Goal: Check status: Check status

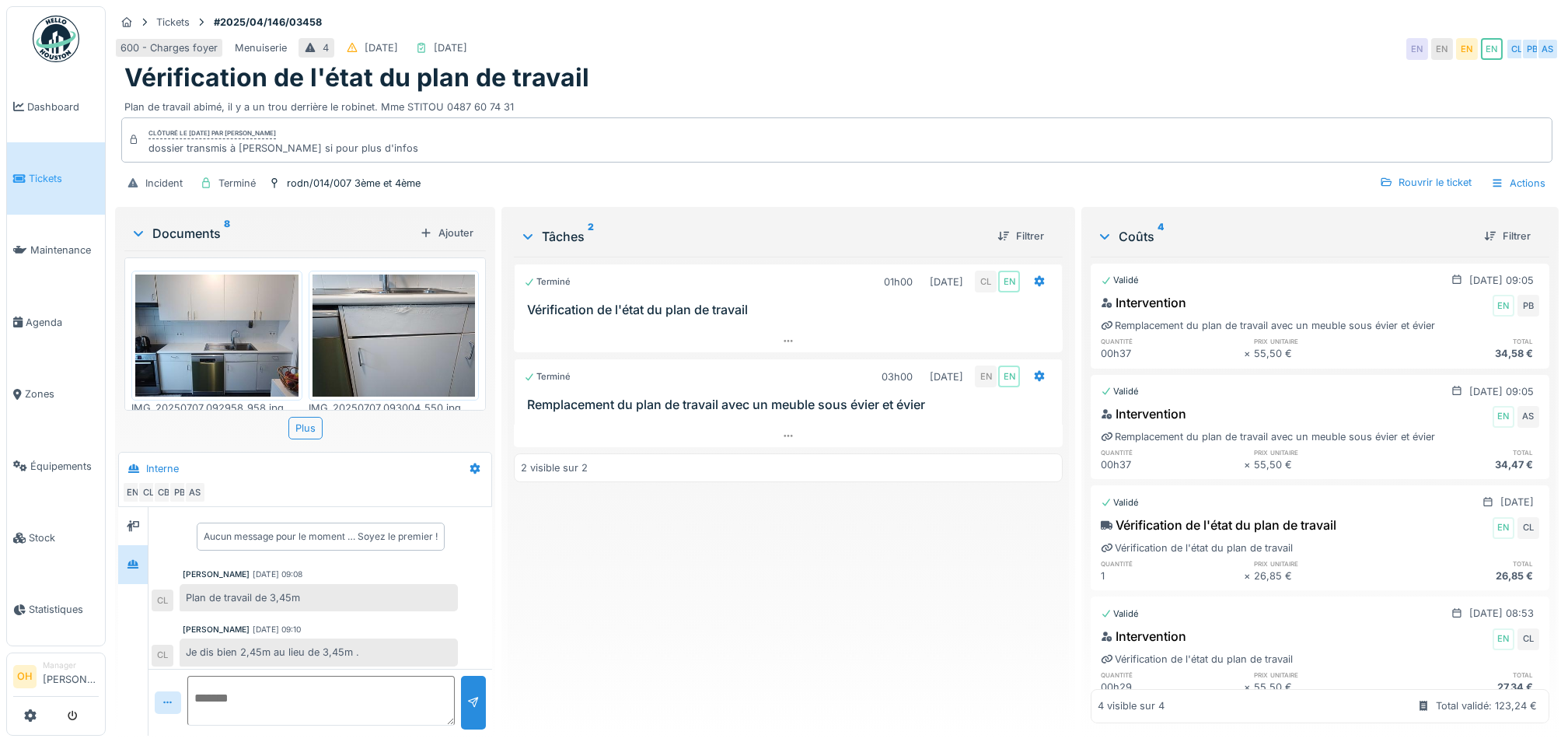
scroll to position [243, 0]
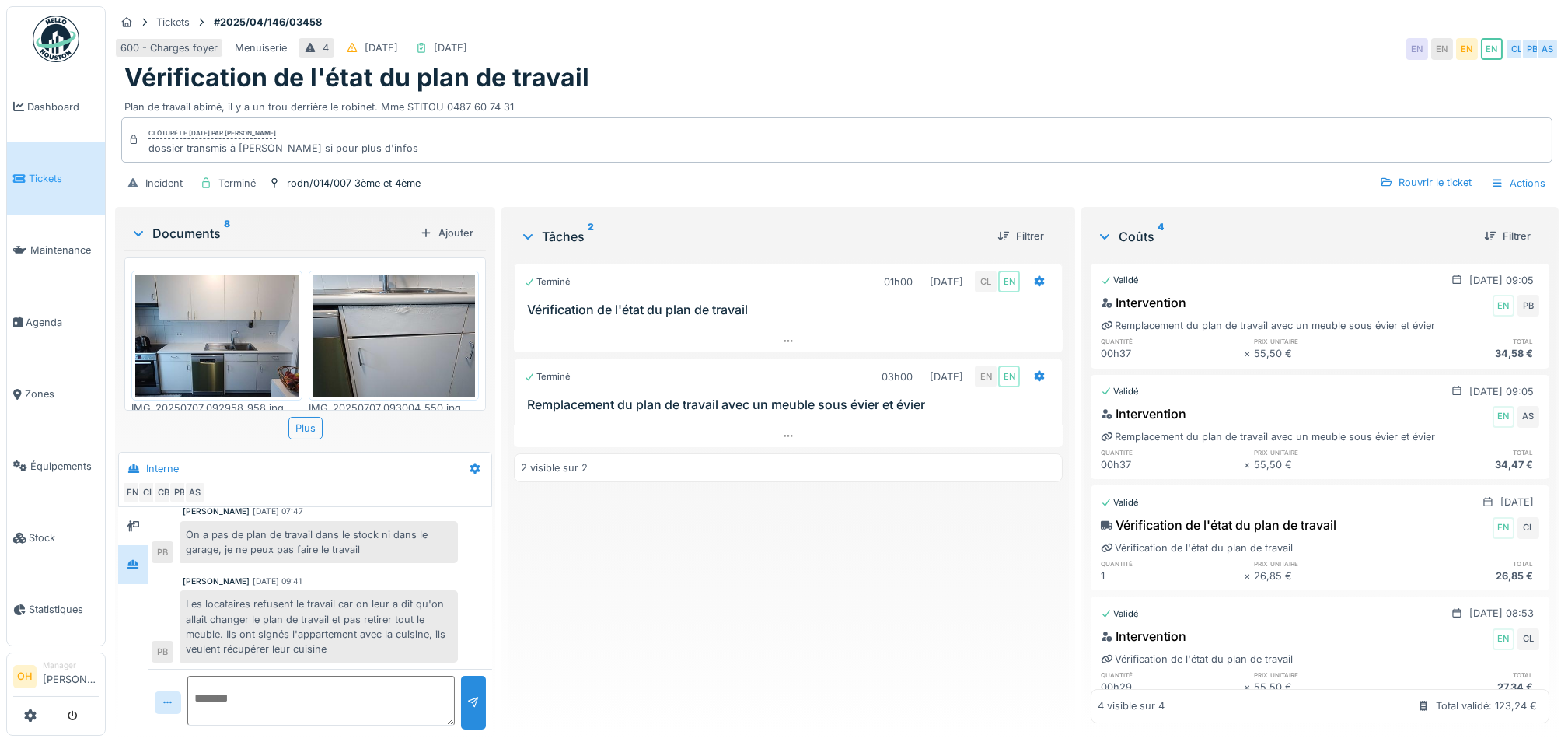
drag, startPoint x: 809, startPoint y: 183, endPoint x: 933, endPoint y: 97, distance: 150.9
click at [809, 183] on div "Incident Terminé rodn/014/007 3ème et 4ème Rouvrir le ticket Actions" at bounding box center [836, 183] width 1443 height 35
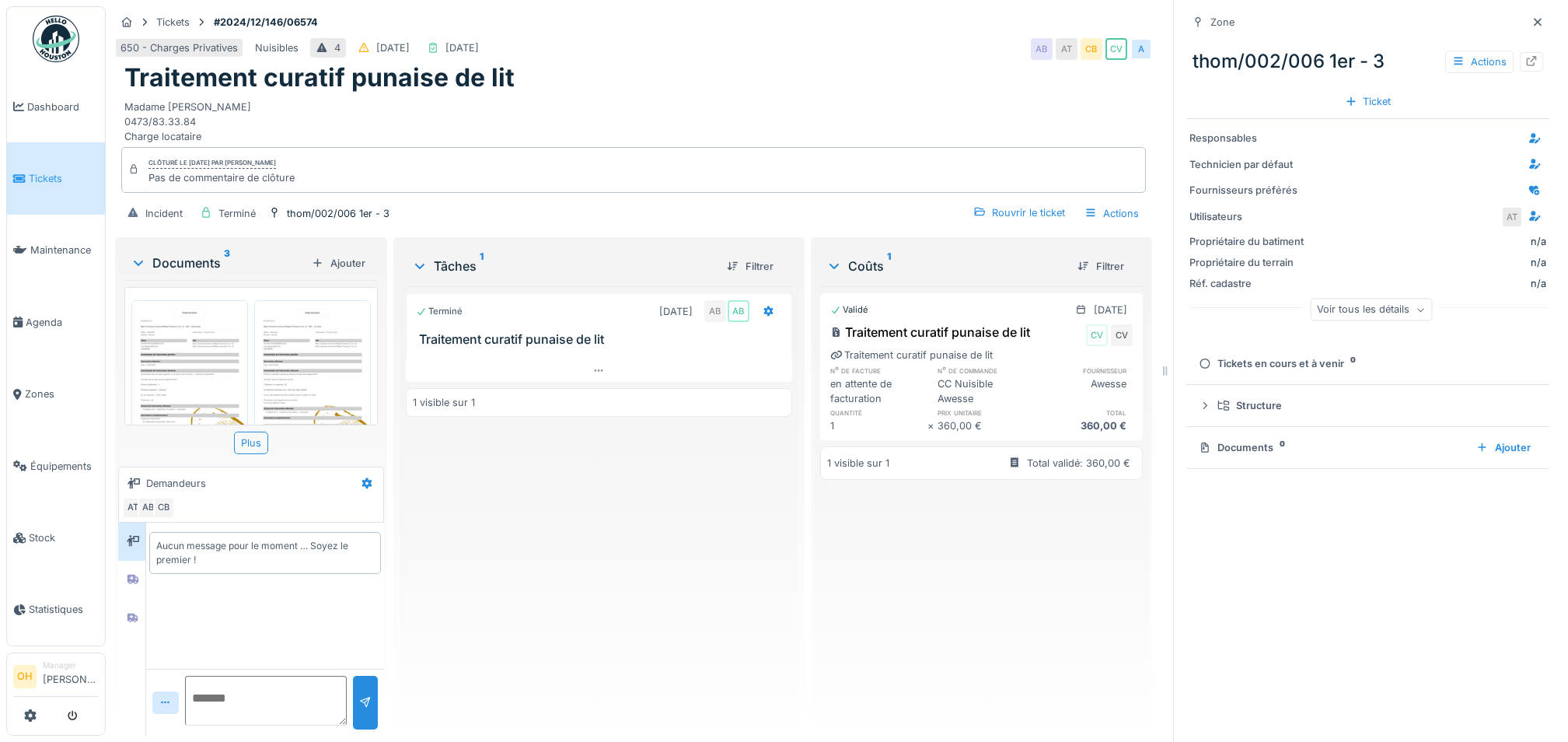
click at [734, 549] on div "Terminé [DATE] AB AB Traitement curatif punaise de lit 1 visible sur 1" at bounding box center [598, 505] width 386 height 437
click at [1531, 21] on icon at bounding box center [1537, 22] width 12 height 10
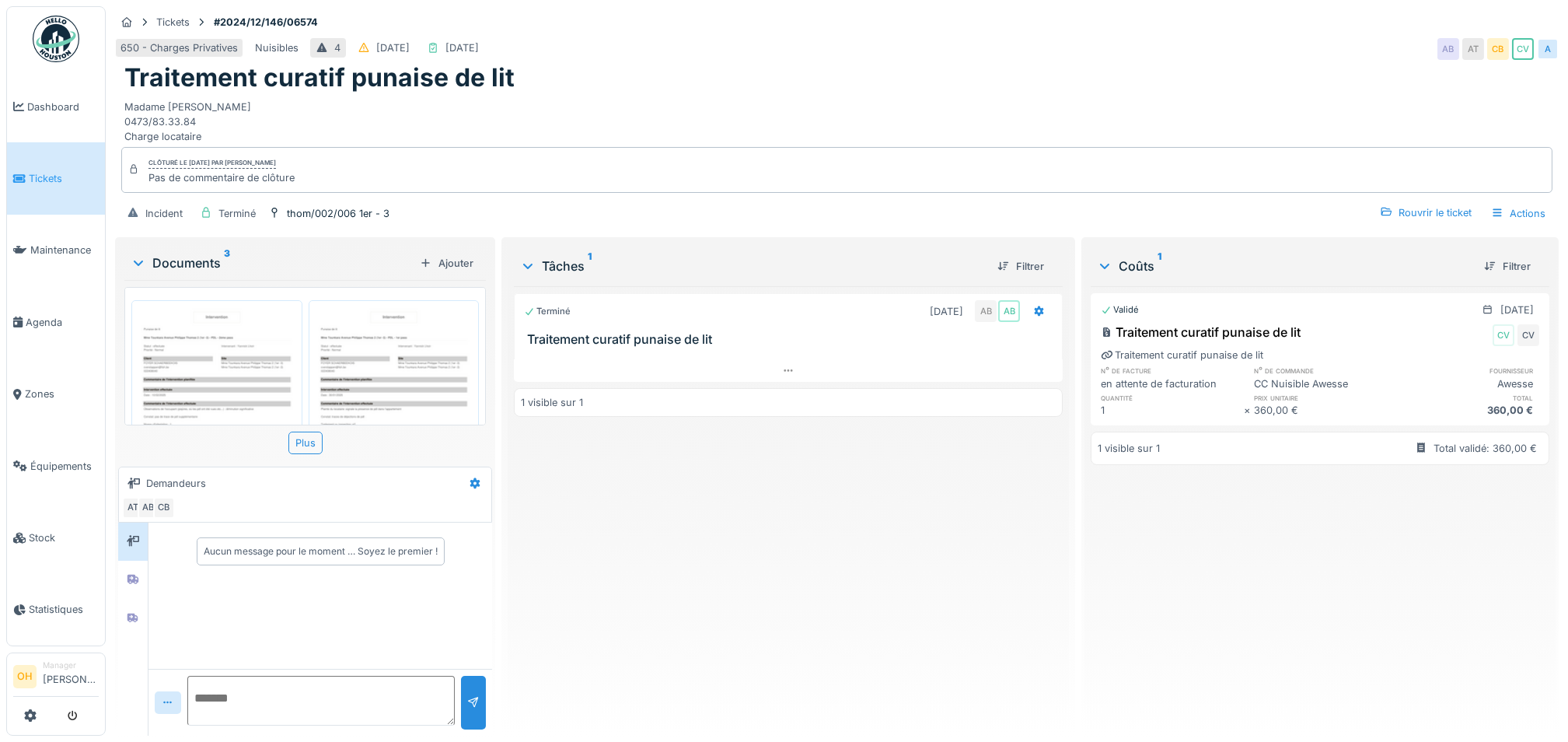
click at [234, 408] on img at bounding box center [217, 418] width 164 height 230
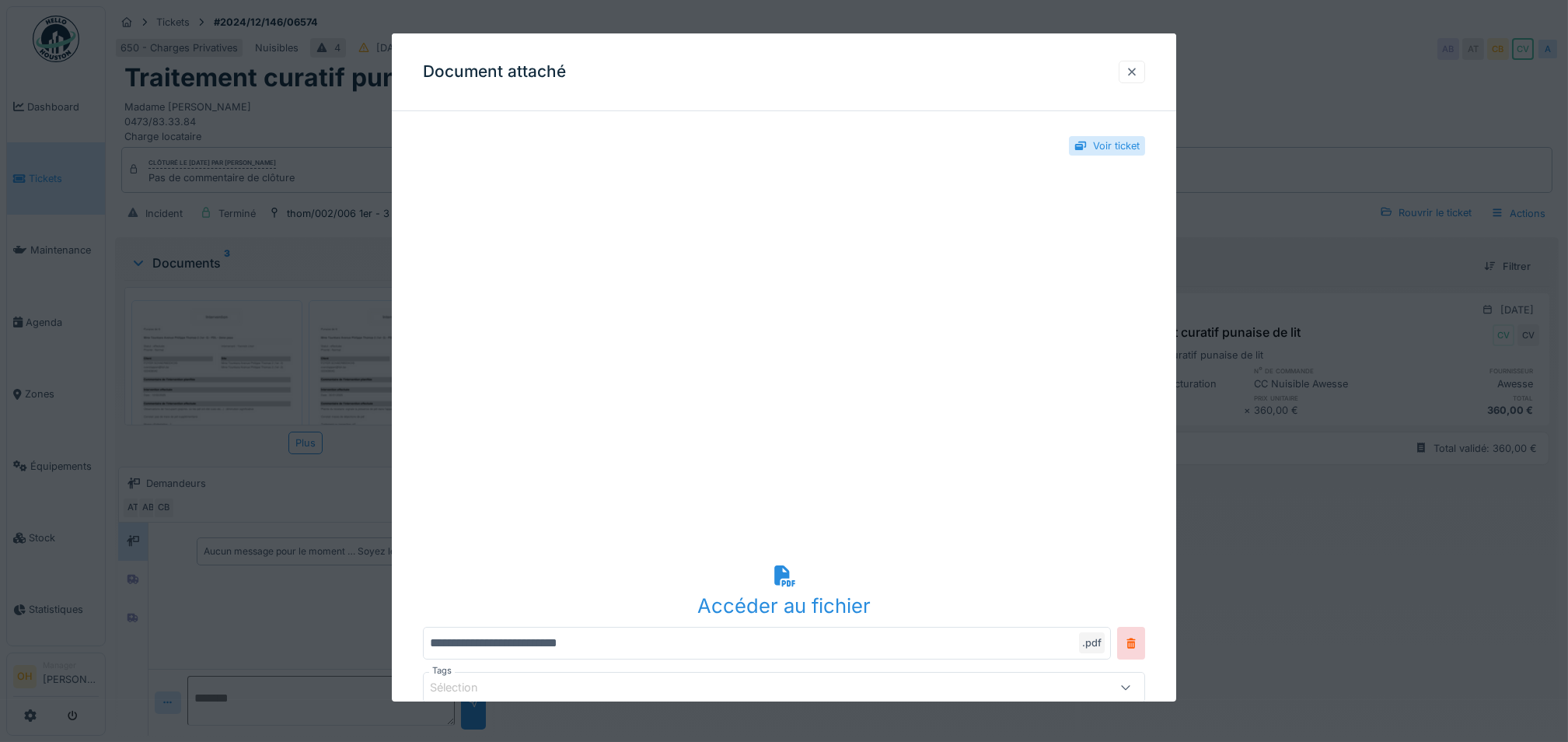
click at [1145, 65] on div at bounding box center [1132, 72] width 26 height 23
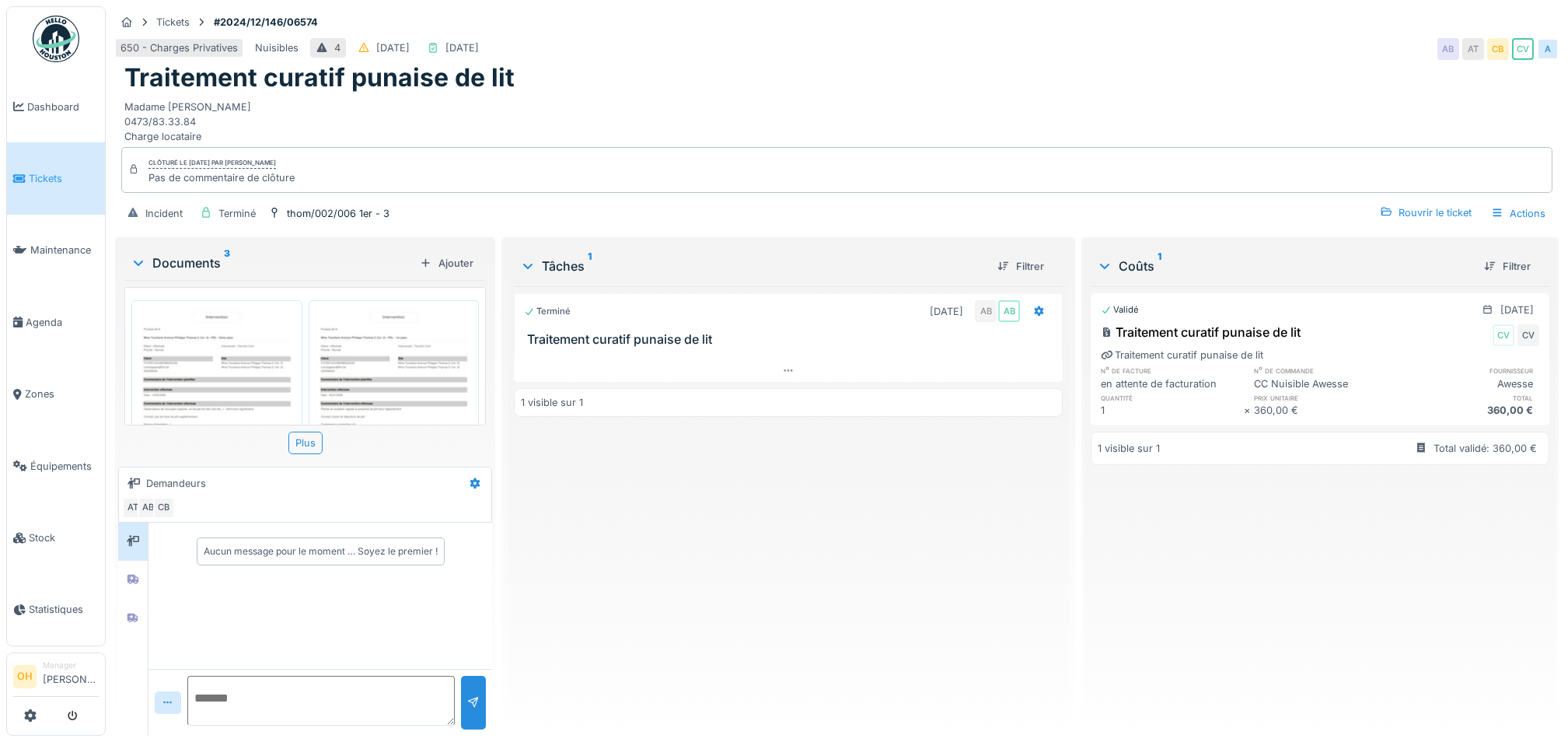
click at [421, 371] on img at bounding box center [394, 418] width 164 height 230
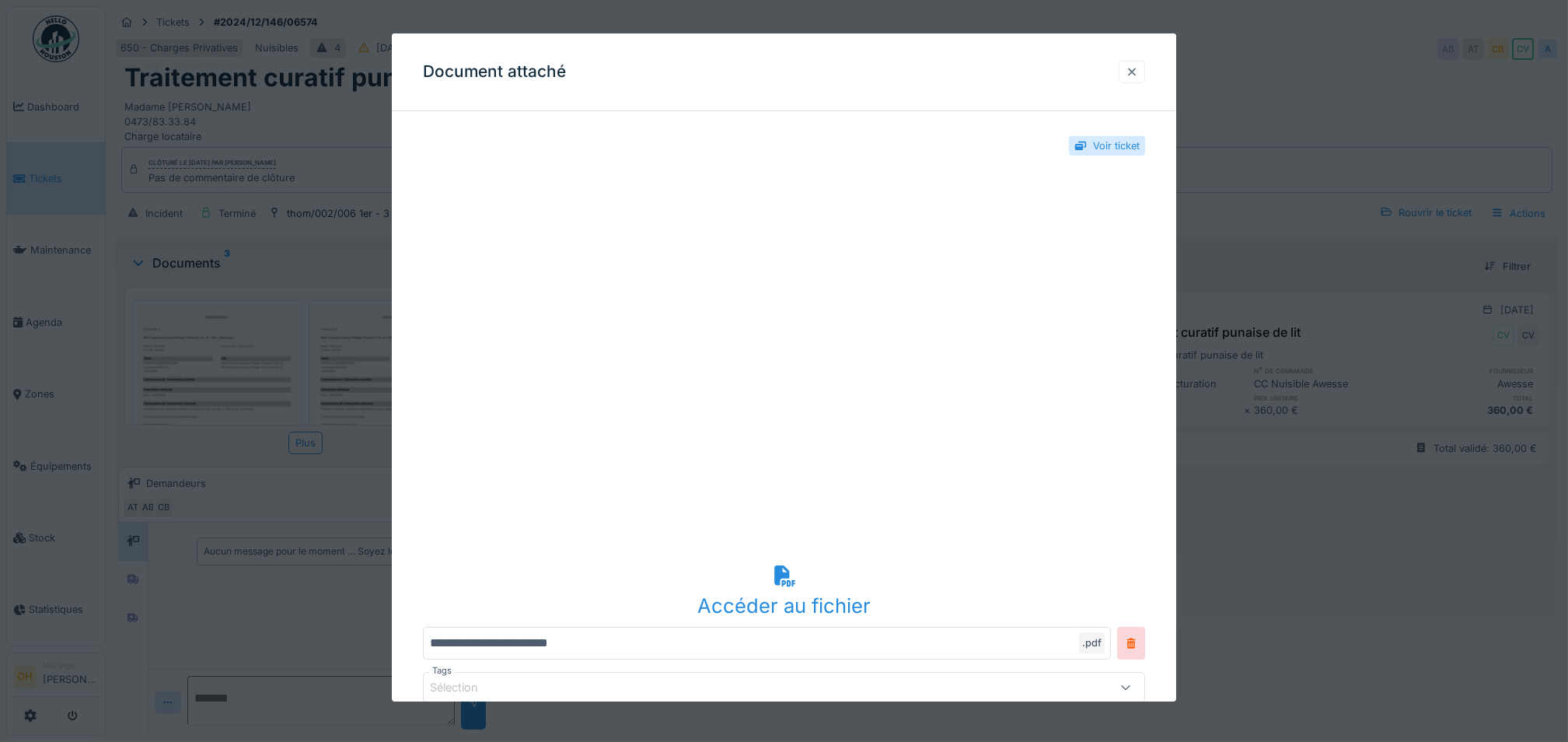
click at [1138, 69] on div at bounding box center [1132, 72] width 12 height 15
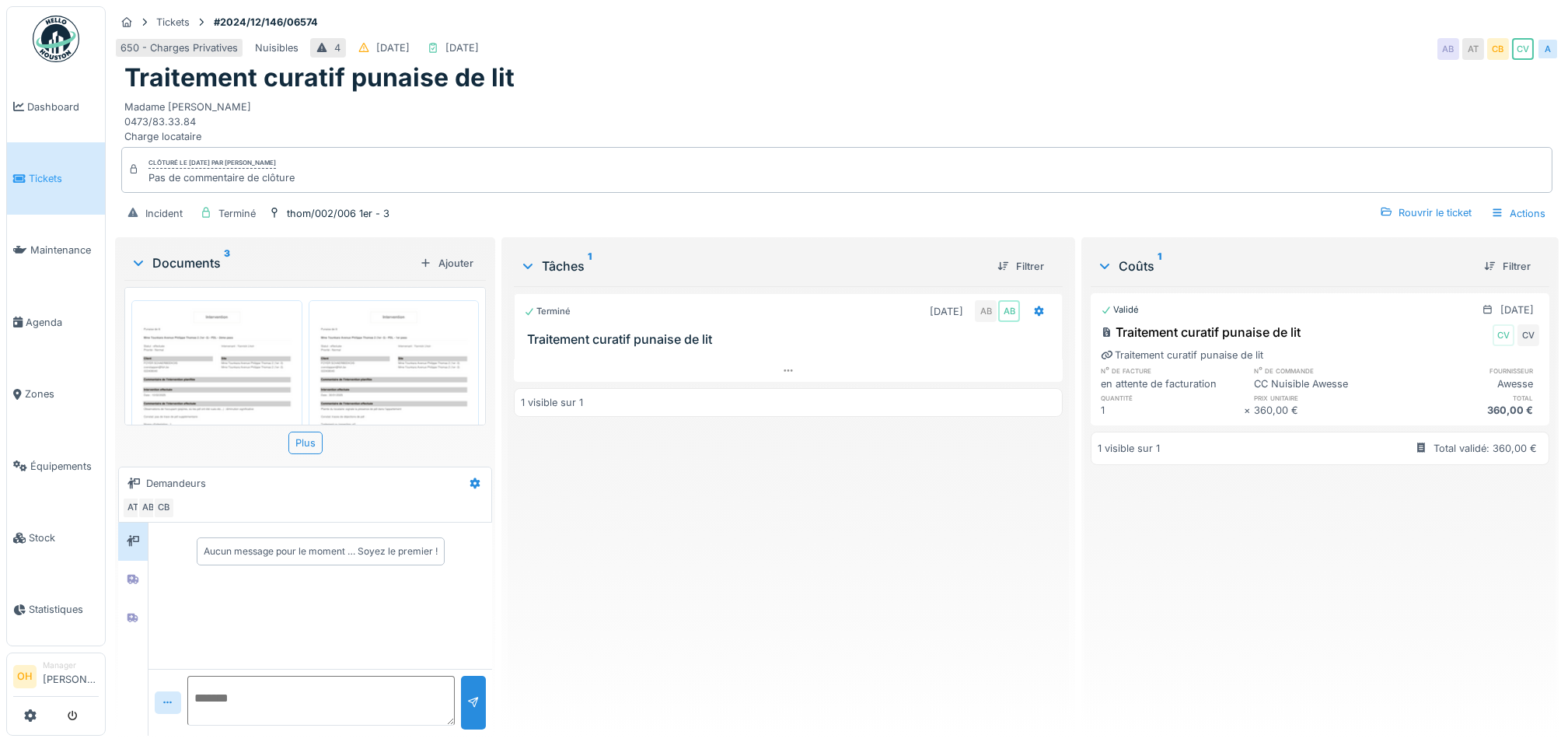
drag, startPoint x: 750, startPoint y: 561, endPoint x: 821, endPoint y: 445, distance: 136.0
click at [750, 560] on div "Terminé [DATE] AB AB Traitement curatif punaise de lit 1 visible sur 1" at bounding box center [788, 505] width 549 height 437
